Goal: Task Accomplishment & Management: Manage account settings

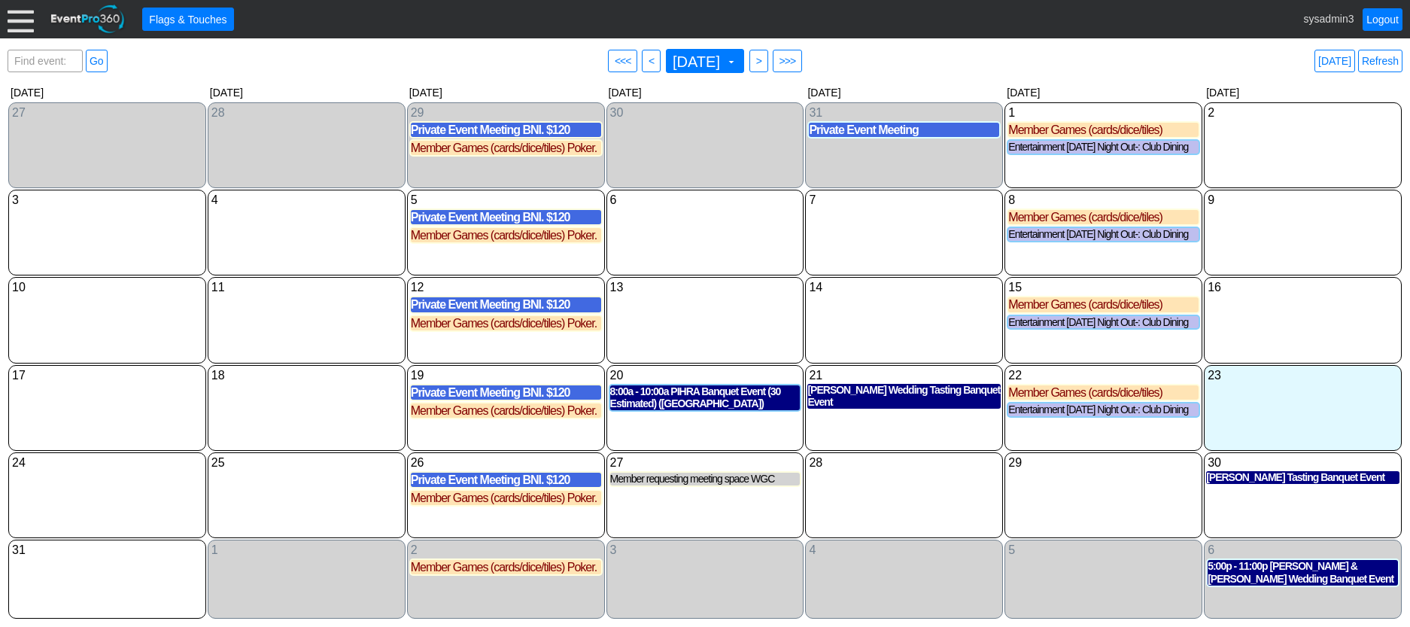
click at [14, 17] on div at bounding box center [21, 19] width 26 height 26
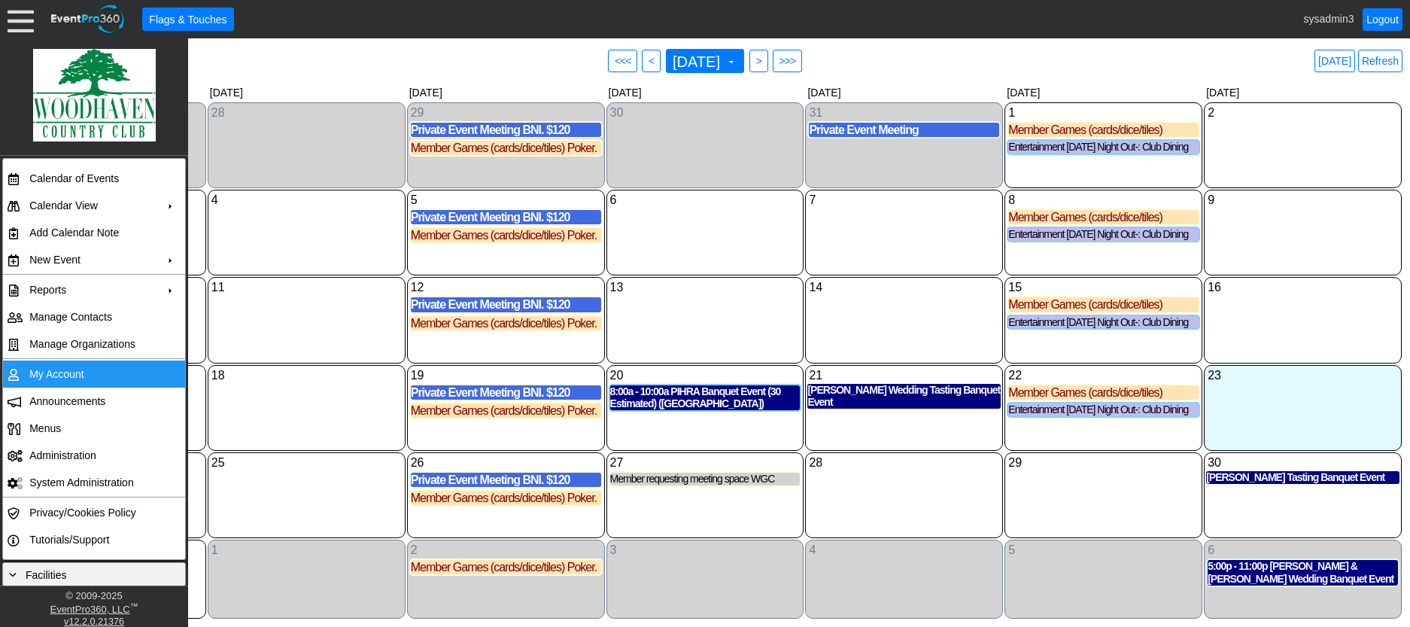
click at [56, 368] on td "My Account" at bounding box center [90, 373] width 135 height 27
click at [1391, 25] on link "Logout" at bounding box center [1383, 19] width 40 height 23
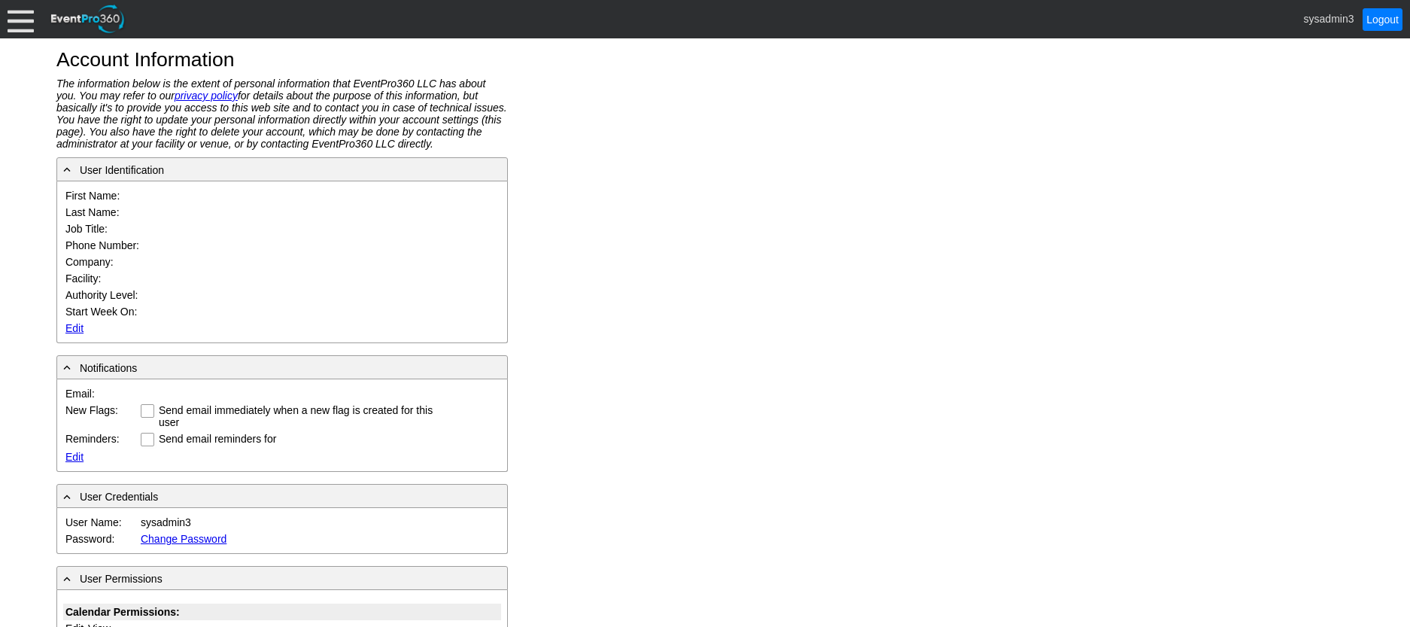
type input "System"
type input "Administrator"
type input "System Administrator"
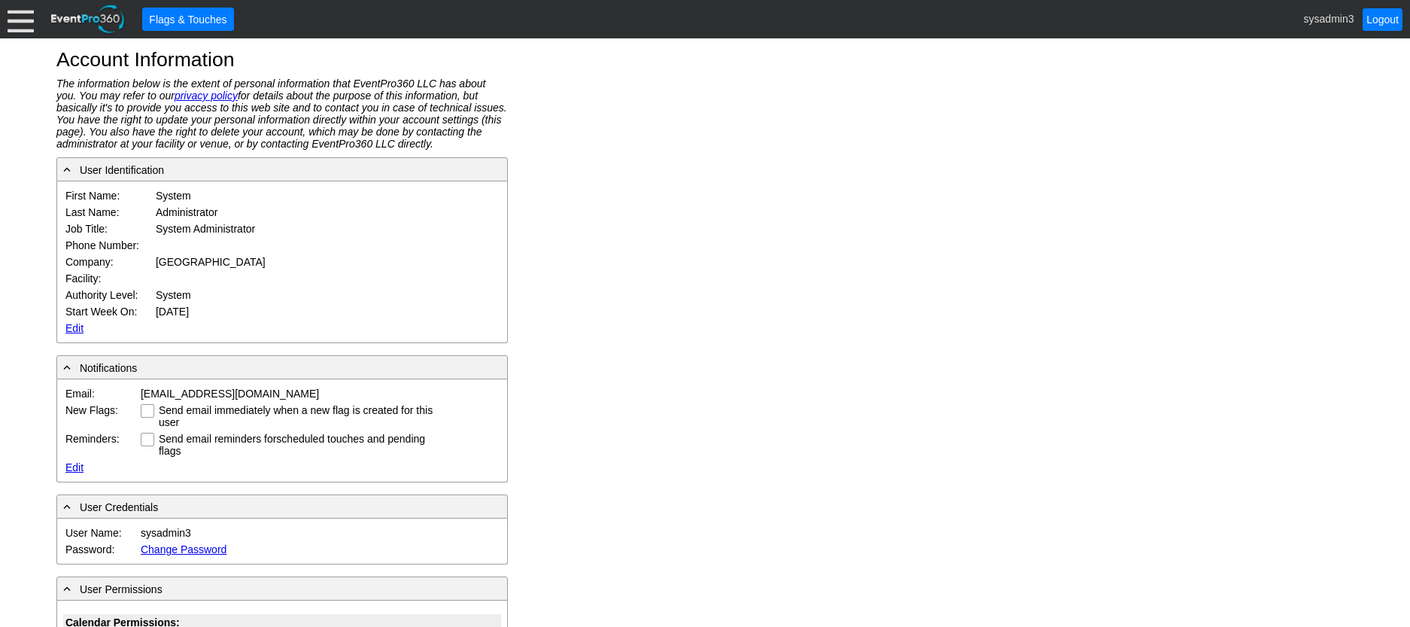
click at [68, 326] on link "Edit" at bounding box center [74, 328] width 18 height 12
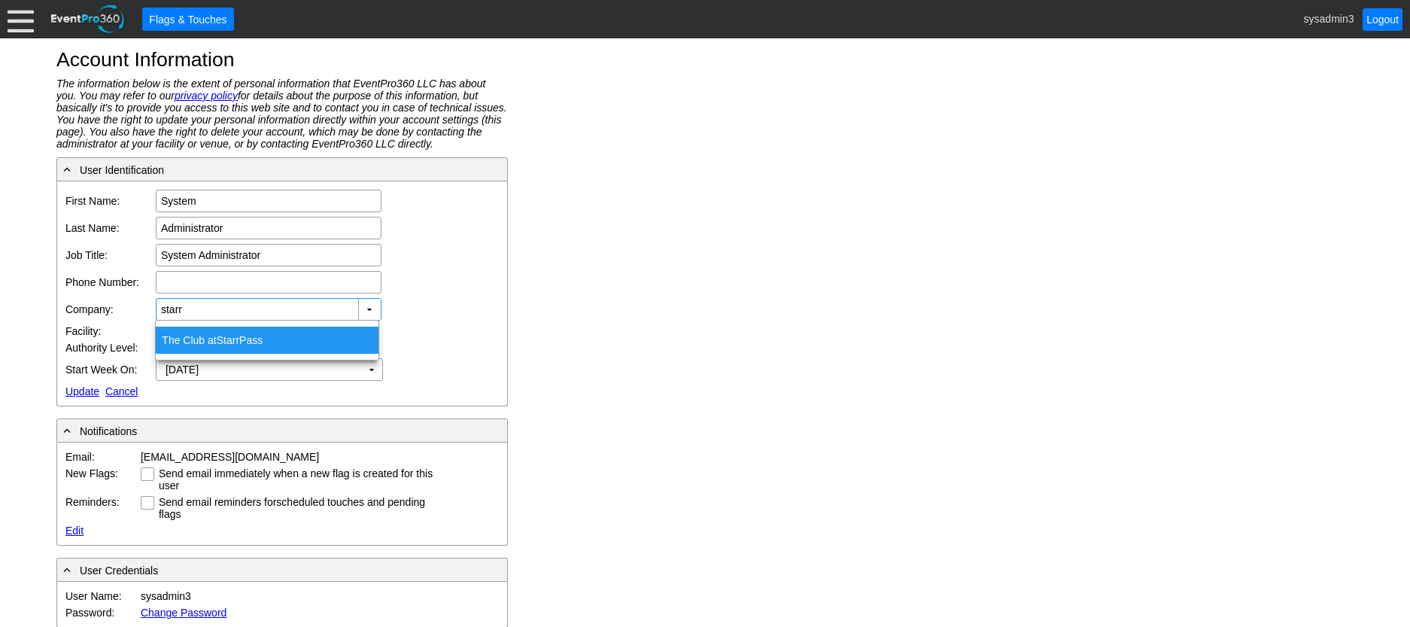
click at [221, 336] on span "Starr" at bounding box center [228, 340] width 23 height 12
type input "The Club at Starr Pass"
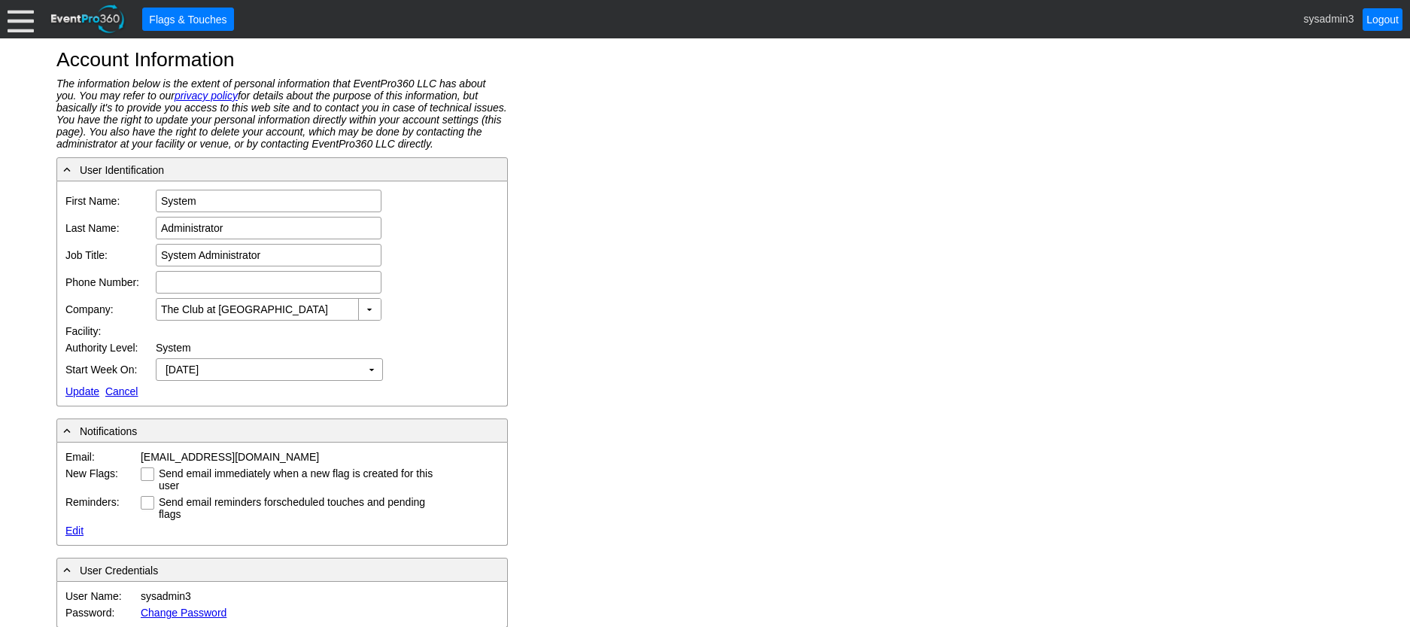
click at [78, 390] on link "Update" at bounding box center [82, 391] width 34 height 12
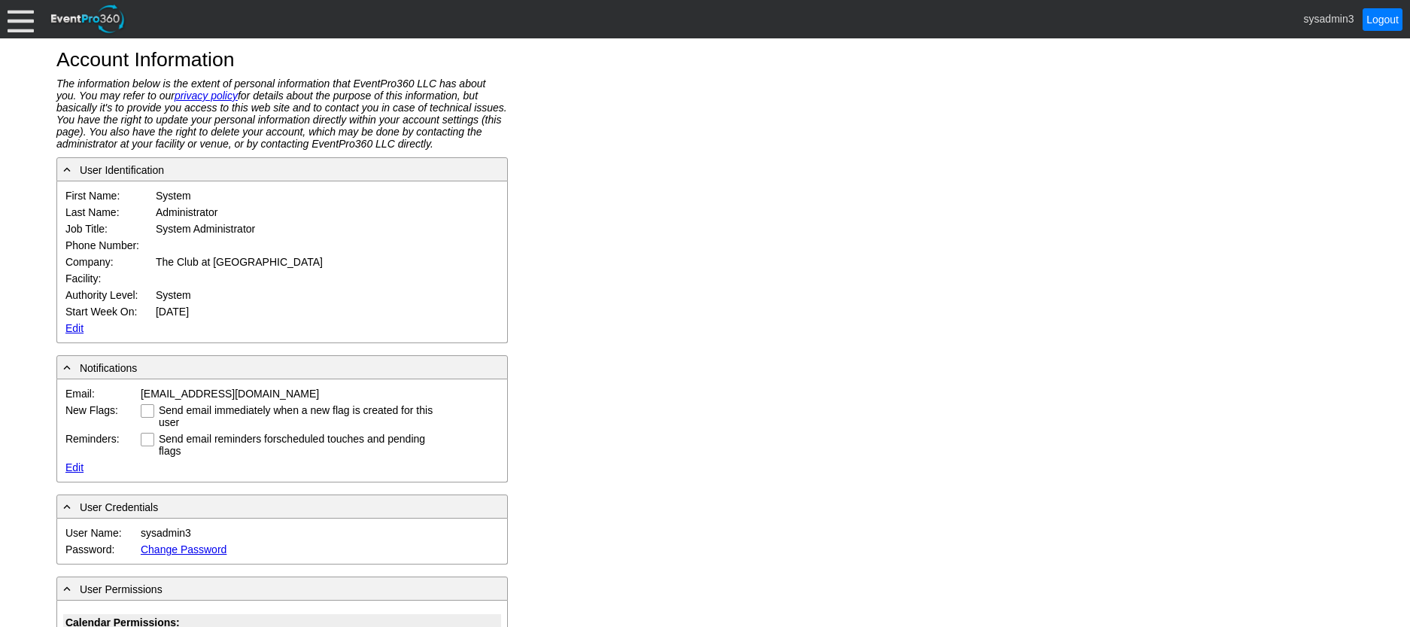
click at [29, 20] on div at bounding box center [21, 19] width 26 height 26
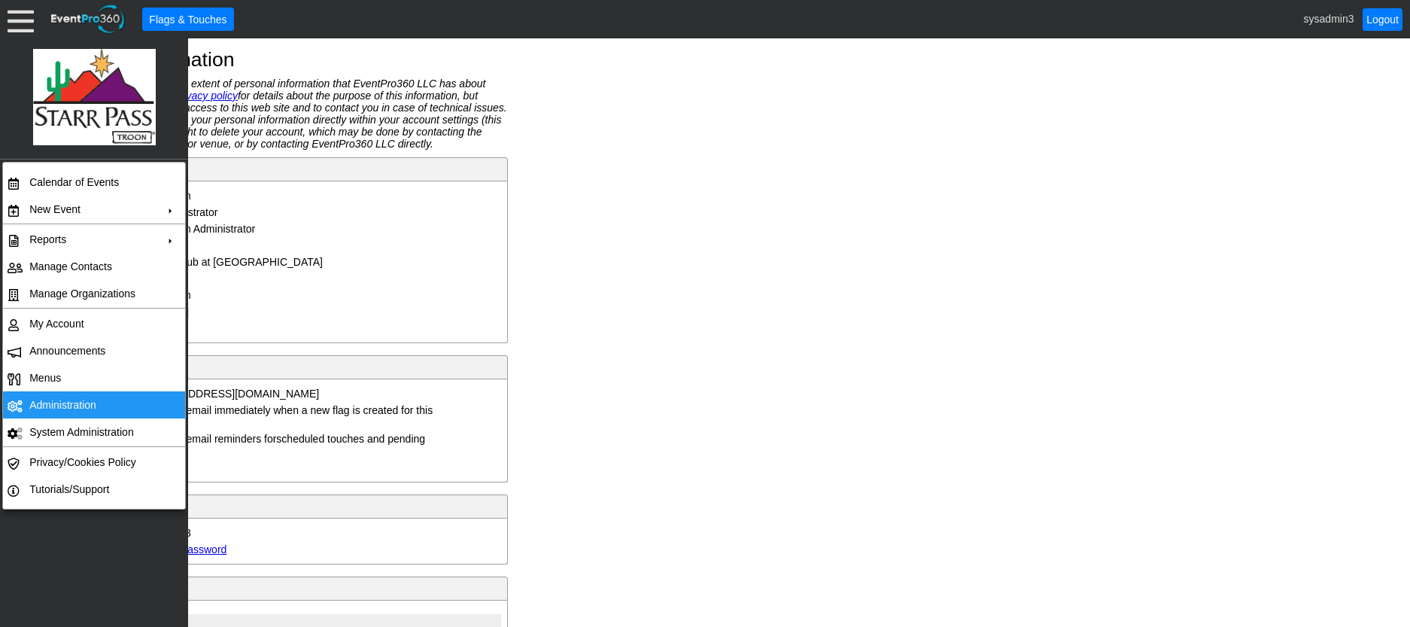
click at [53, 395] on td "Administration" at bounding box center [90, 404] width 135 height 27
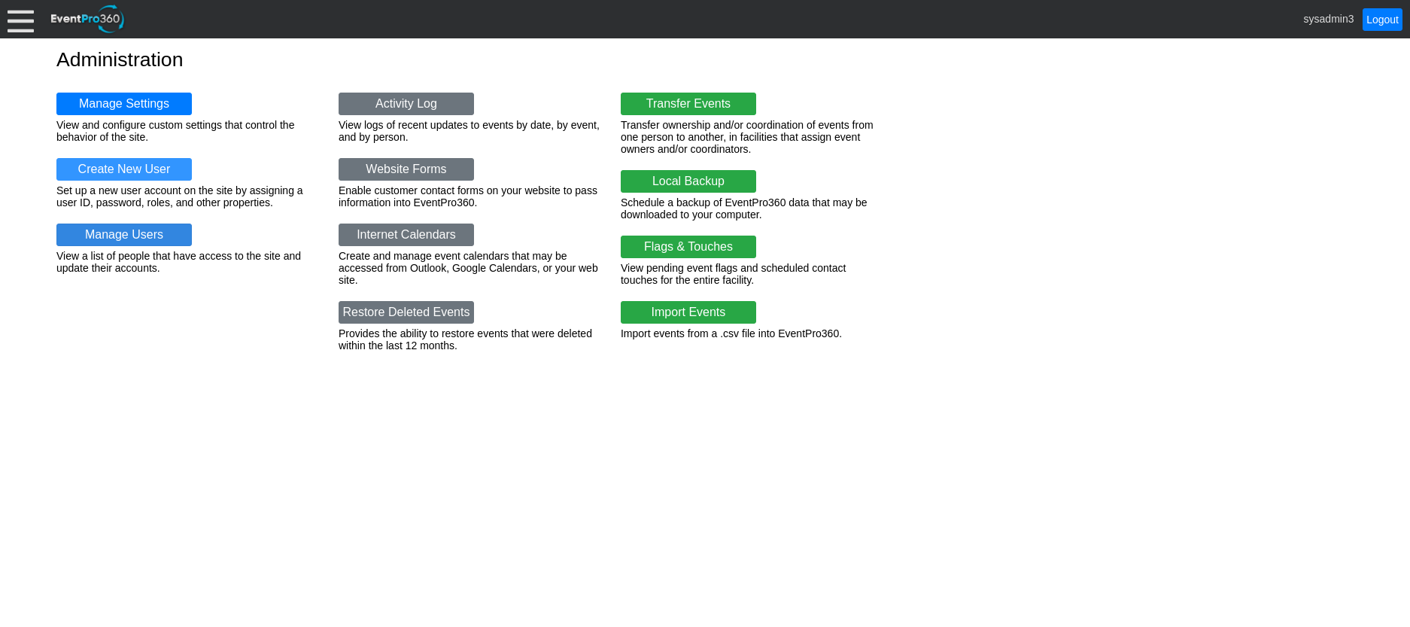
click at [151, 223] on link "Manage Users" at bounding box center [123, 234] width 135 height 23
